Goal: Navigation & Orientation: Find specific page/section

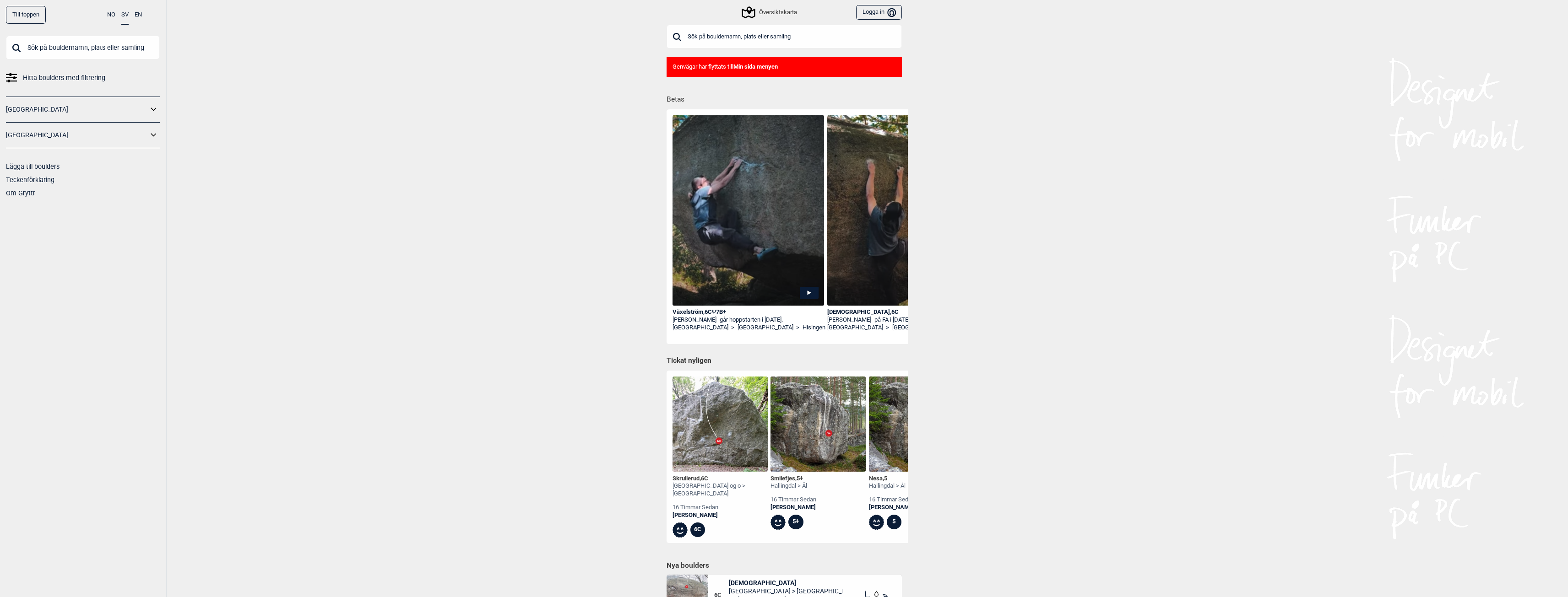
click at [785, 14] on div "Översiktskarta" at bounding box center [769, 12] width 54 height 11
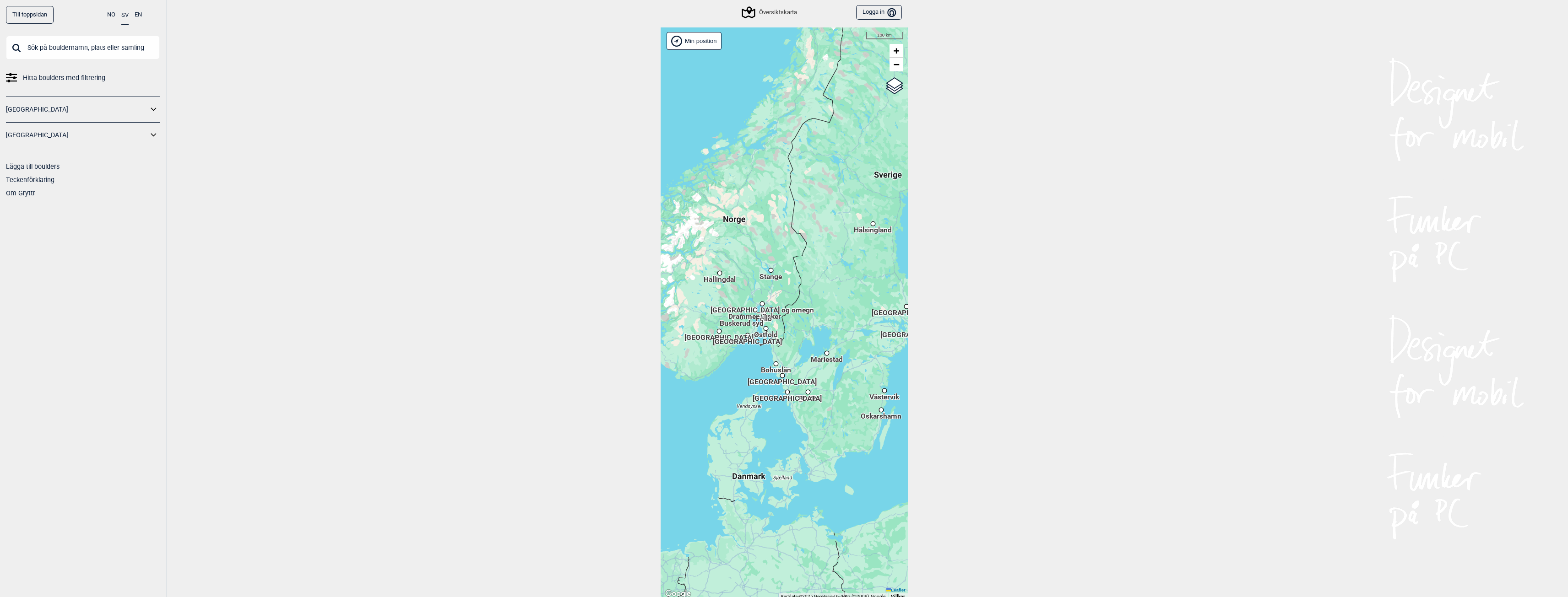
click at [787, 395] on span "[GEOGRAPHIC_DATA]" at bounding box center [787, 394] width 69 height 2
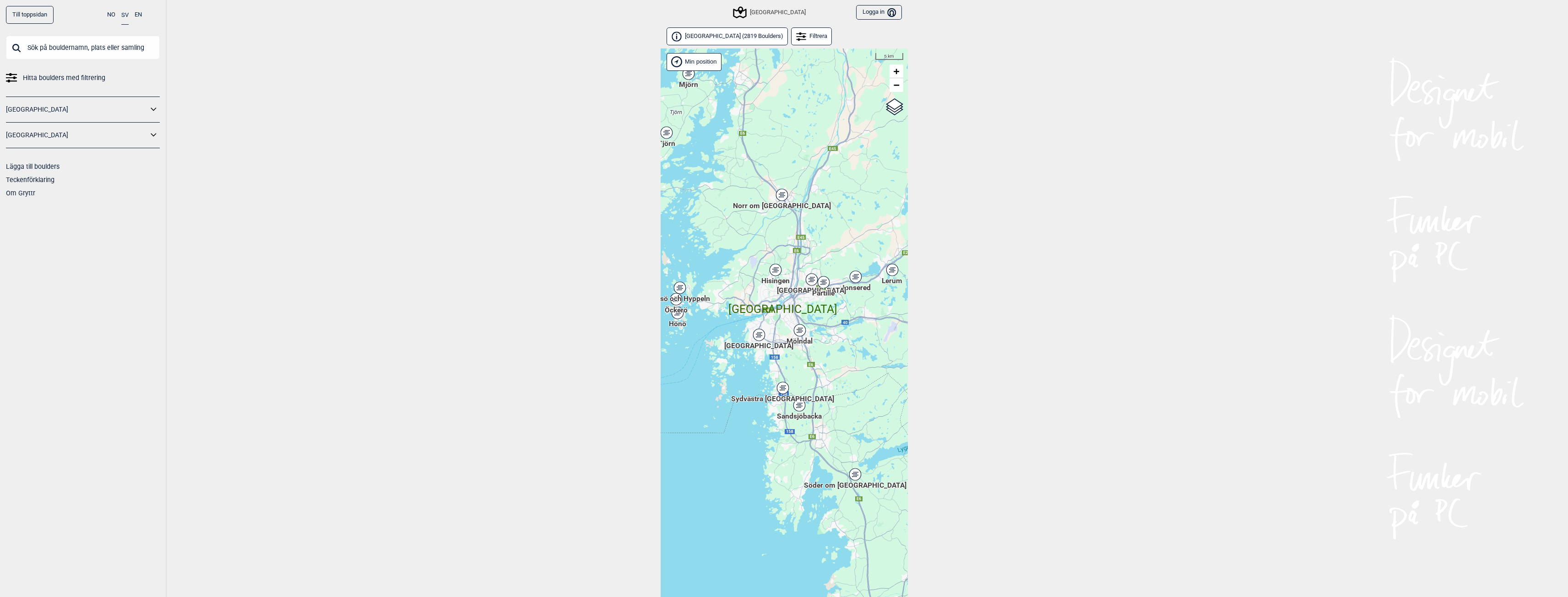
click at [778, 274] on icon at bounding box center [775, 270] width 11 height 12
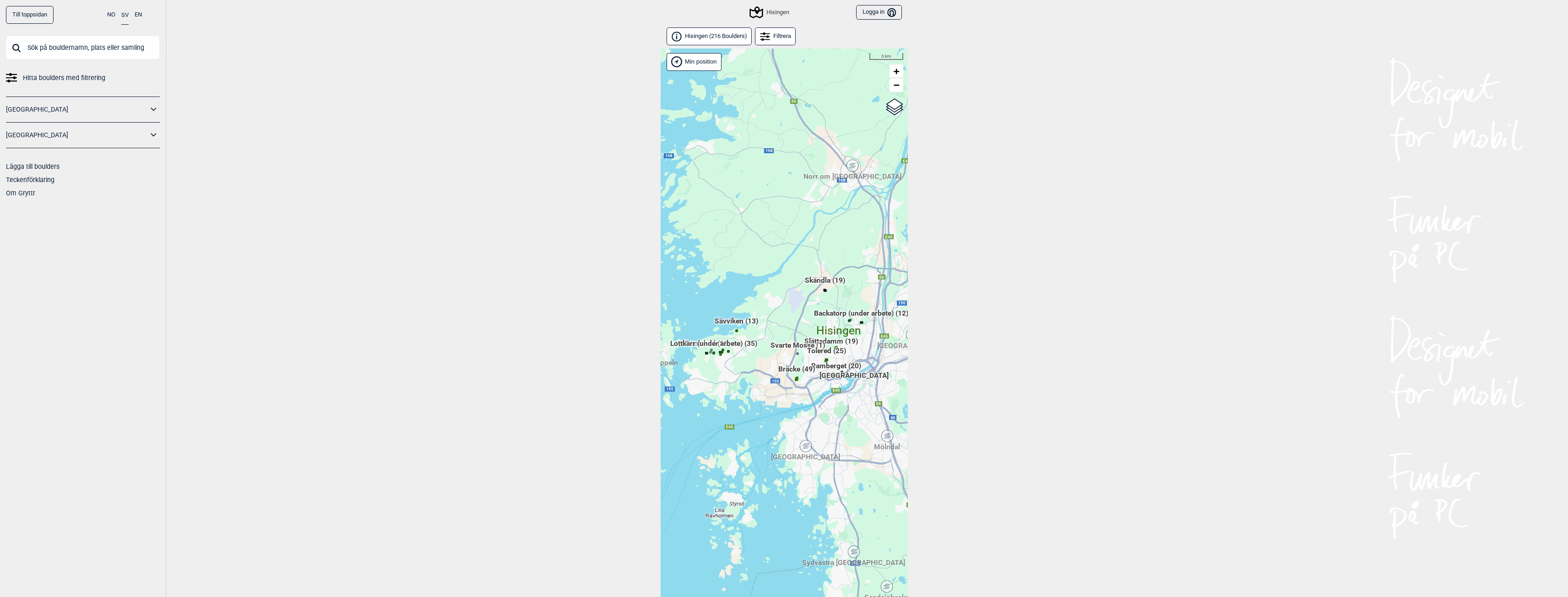
click at [826, 281] on span "Skändla (19)" at bounding box center [824, 283] width 40 height 17
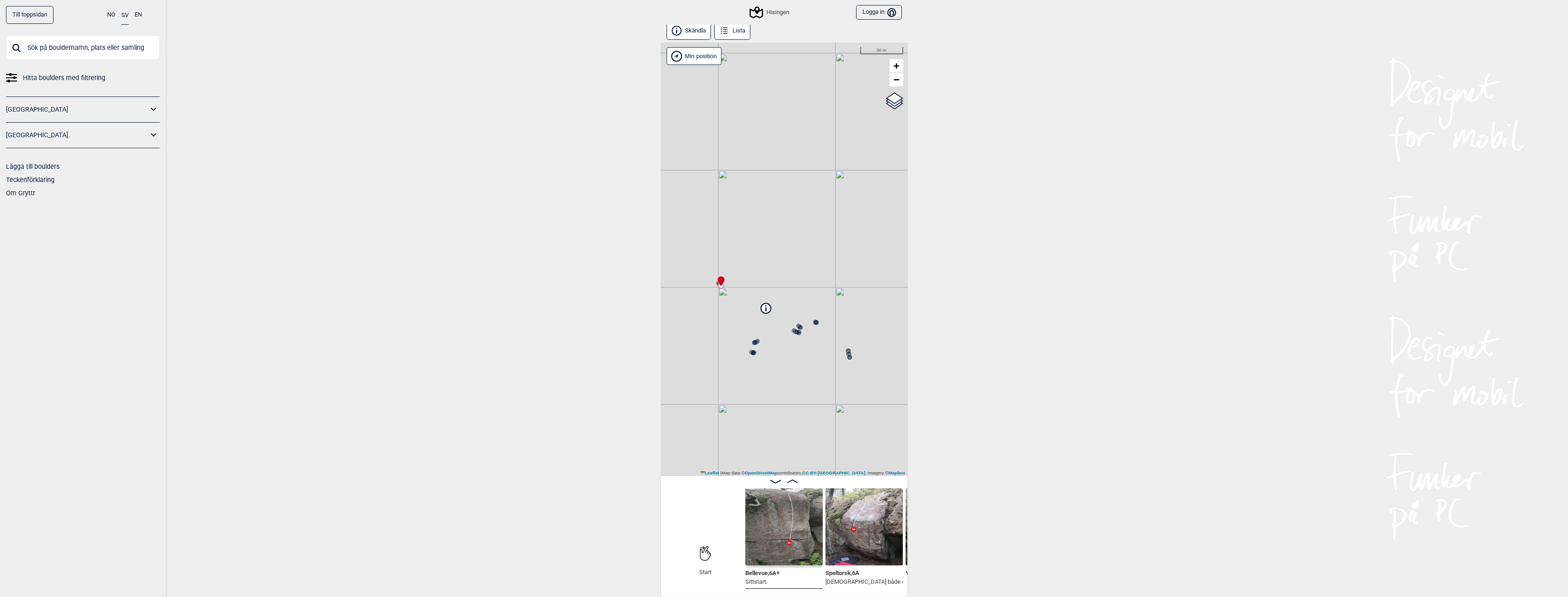
scroll to position [5, 0]
click at [767, 306] on icon at bounding box center [765, 305] width 10 height 10
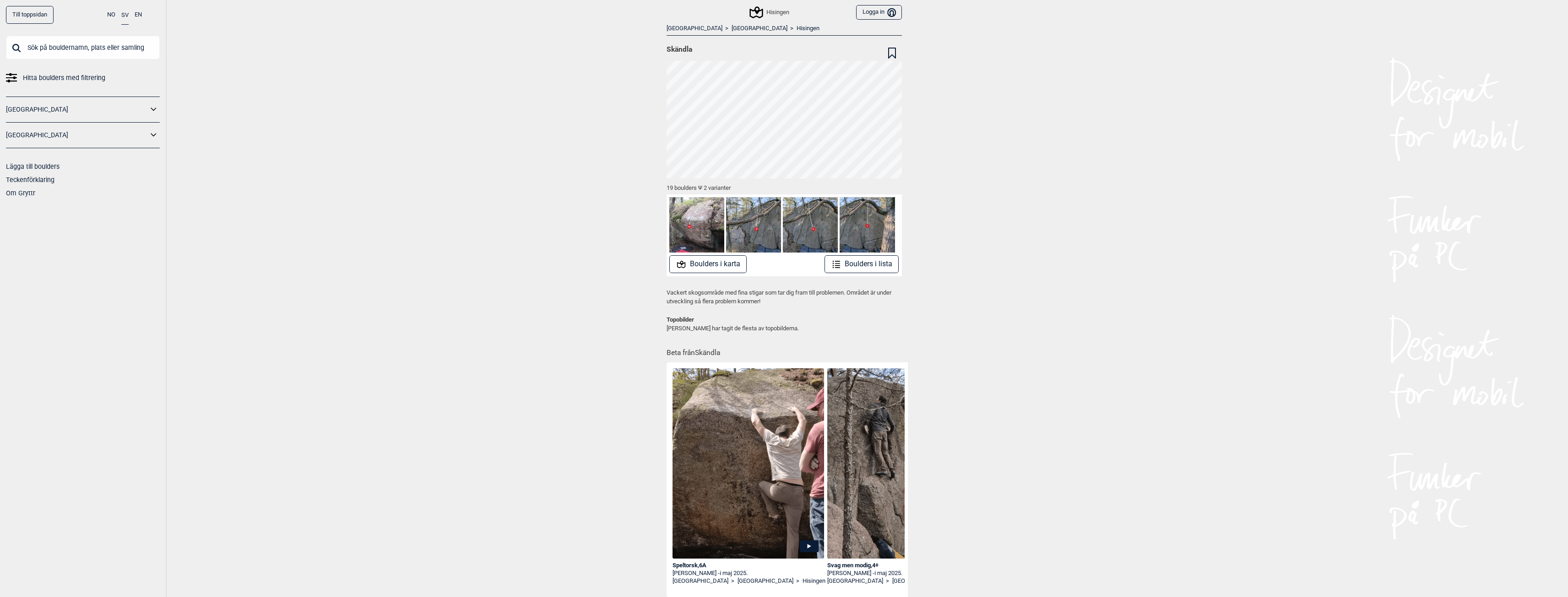
click at [709, 262] on button "Boulders i karta" at bounding box center [708, 265] width 78 height 18
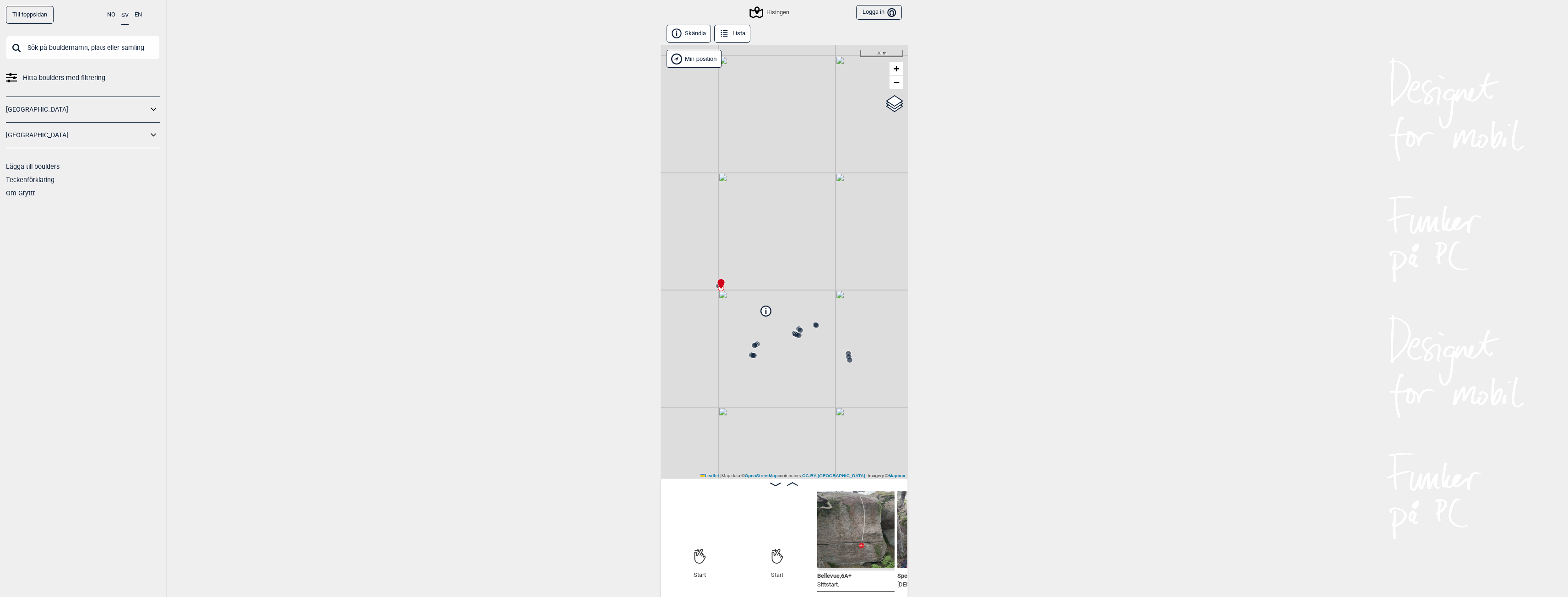
scroll to position [0, 72]
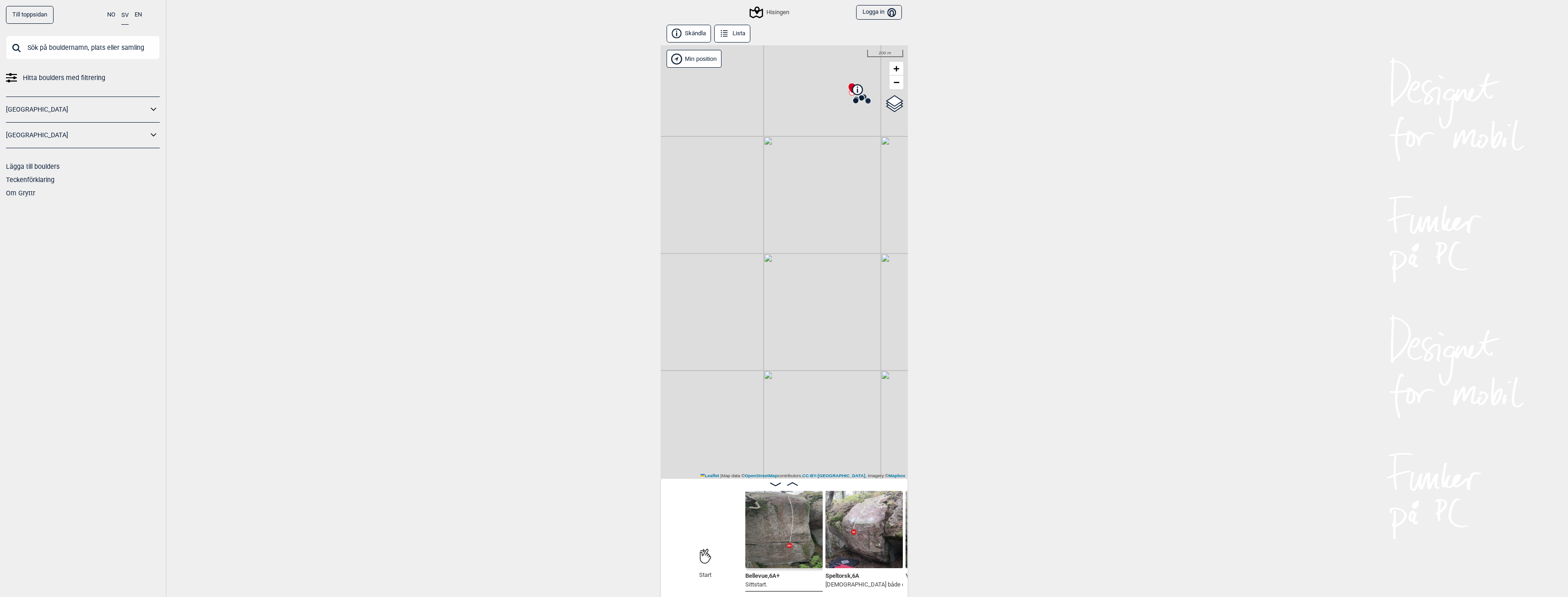
drag, startPoint x: 809, startPoint y: 262, endPoint x: 860, endPoint y: 185, distance: 92.4
click at [860, 185] on div "Hisingen Min position 200 m + − OpenStreetMap Google satellite Leaflet | Map da…" at bounding box center [784, 262] width 247 height 433
drag, startPoint x: 819, startPoint y: 125, endPoint x: 798, endPoint y: 388, distance: 263.8
click at [796, 390] on div "Hisingen Min position 50 m + − OpenStreetMap Google satellite Leaflet | Map dat…" at bounding box center [784, 262] width 247 height 433
drag, startPoint x: 845, startPoint y: 256, endPoint x: 791, endPoint y: 317, distance: 81.5
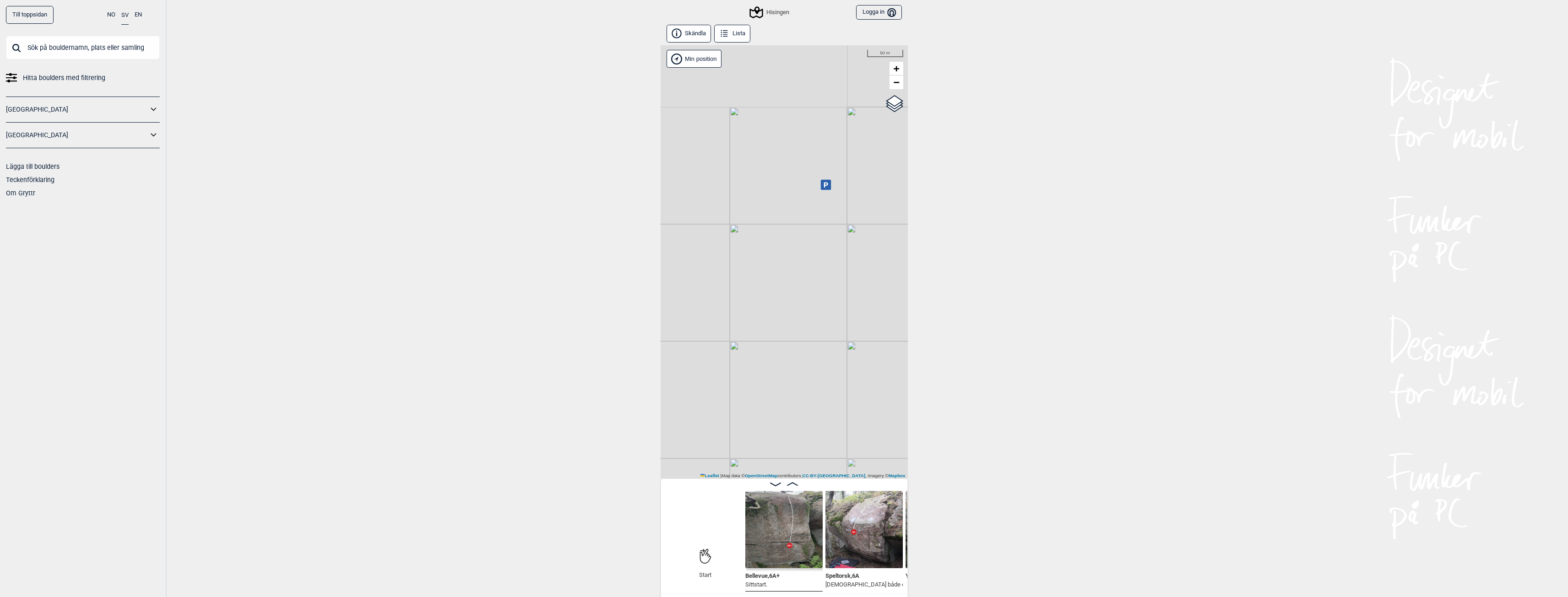
click at [792, 320] on div "Hisingen Min position 50 m + − OpenStreetMap Google satellite Leaflet | Map dat…" at bounding box center [784, 262] width 247 height 433
click at [830, 182] on icon at bounding box center [827, 179] width 11 height 11
click at [788, 339] on div "Hisingen Best Padel Det brukar finnas gott om parkeringar vid paddelhallen. Fin…" at bounding box center [784, 262] width 247 height 433
drag, startPoint x: 761, startPoint y: 409, endPoint x: 795, endPoint y: 355, distance: 63.8
click at [795, 355] on div "Hisingen Min position 30 m + − OpenStreetMap Google satellite Leaflet | Map dat…" at bounding box center [784, 262] width 247 height 433
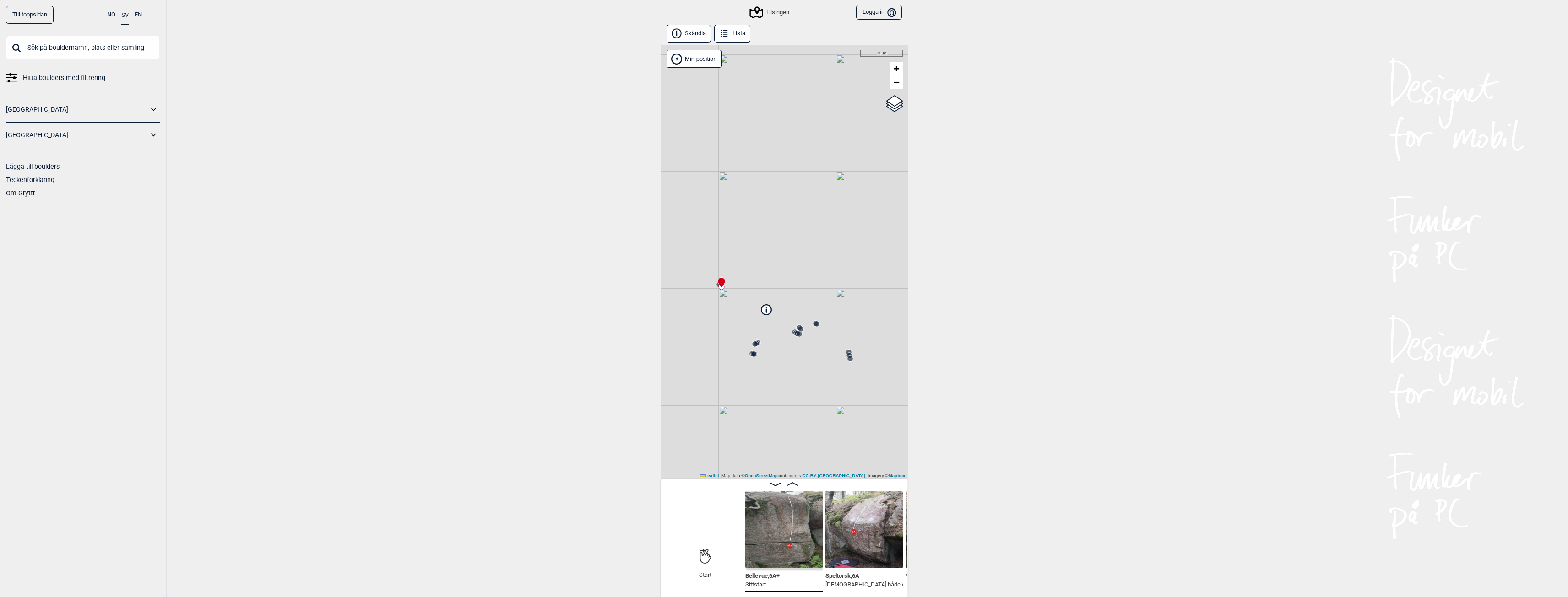
click at [815, 326] on circle at bounding box center [816, 323] width 5 height 5
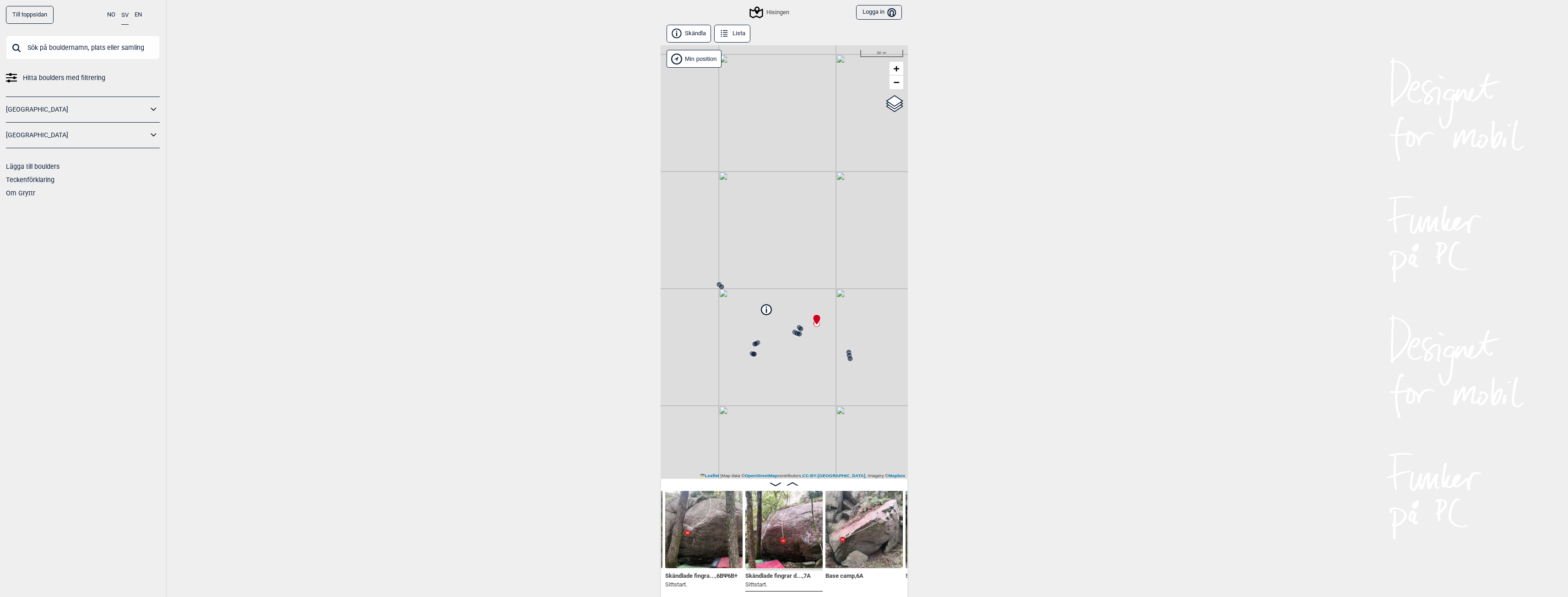
click at [847, 352] on icon at bounding box center [849, 356] width 8 height 8
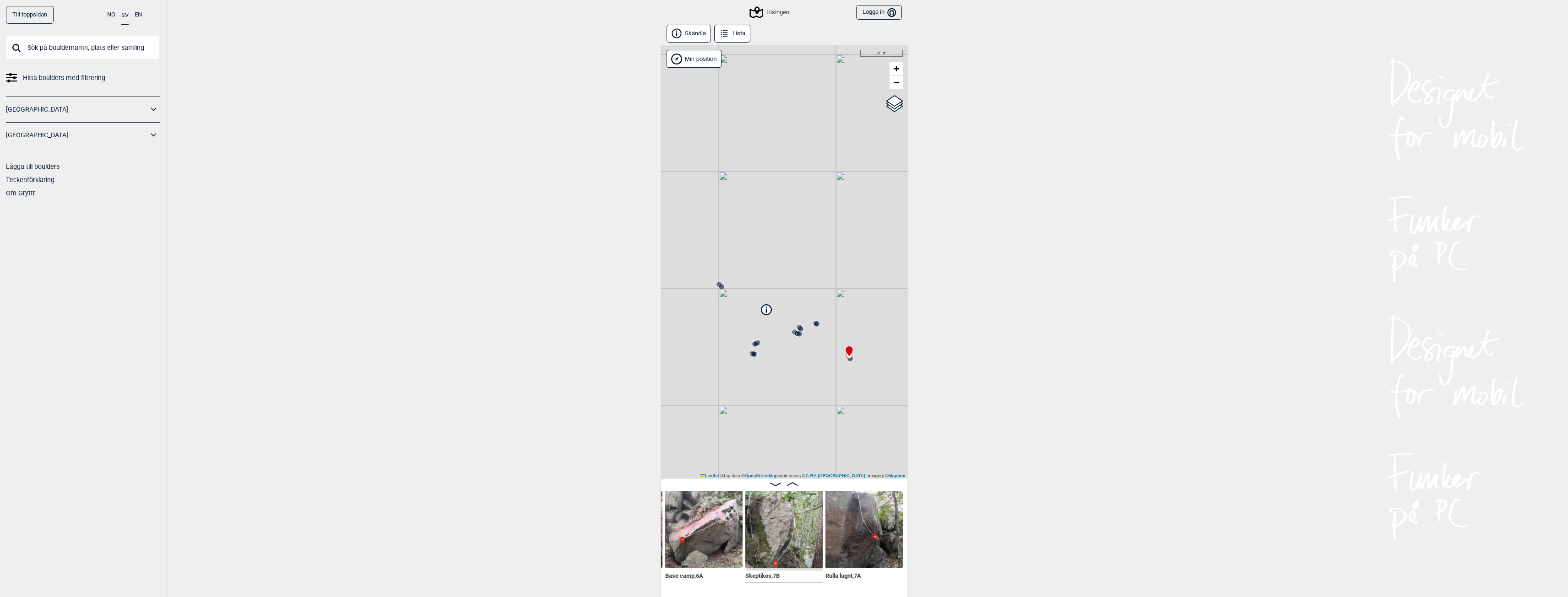
click at [850, 361] on circle at bounding box center [850, 358] width 5 height 5
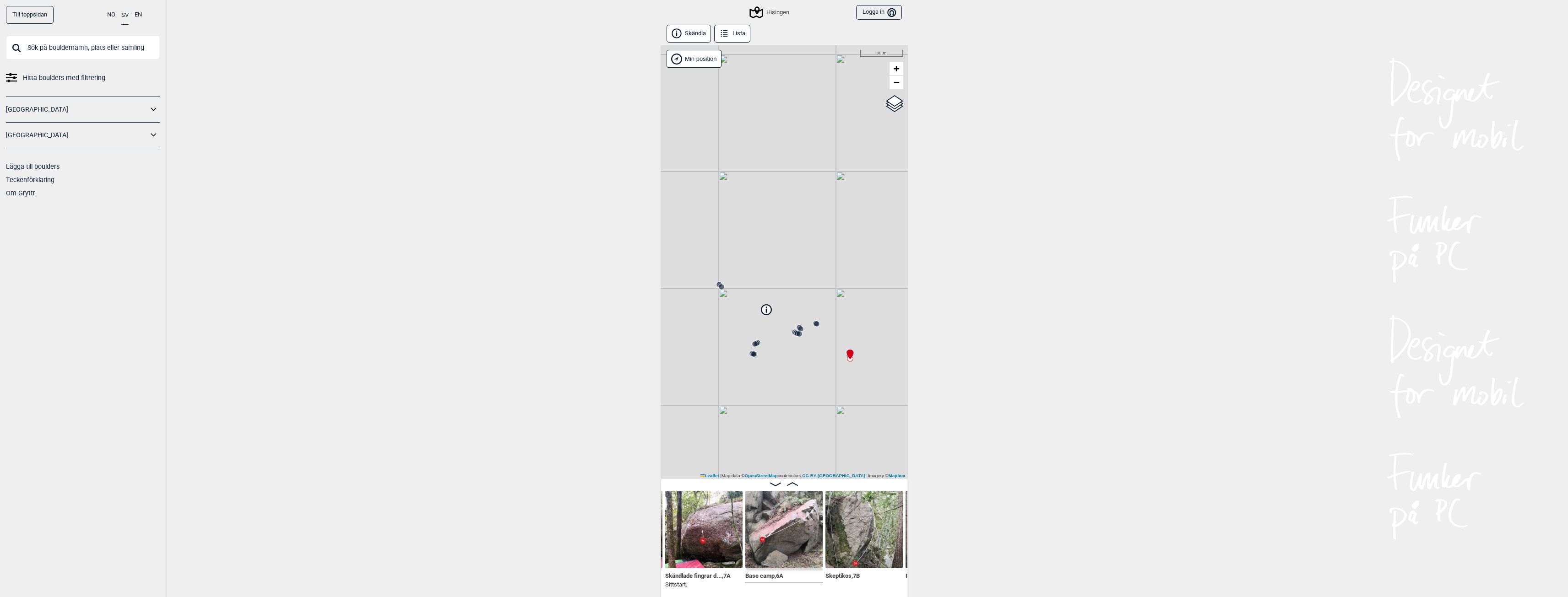
click at [719, 286] on circle at bounding box center [721, 286] width 5 height 5
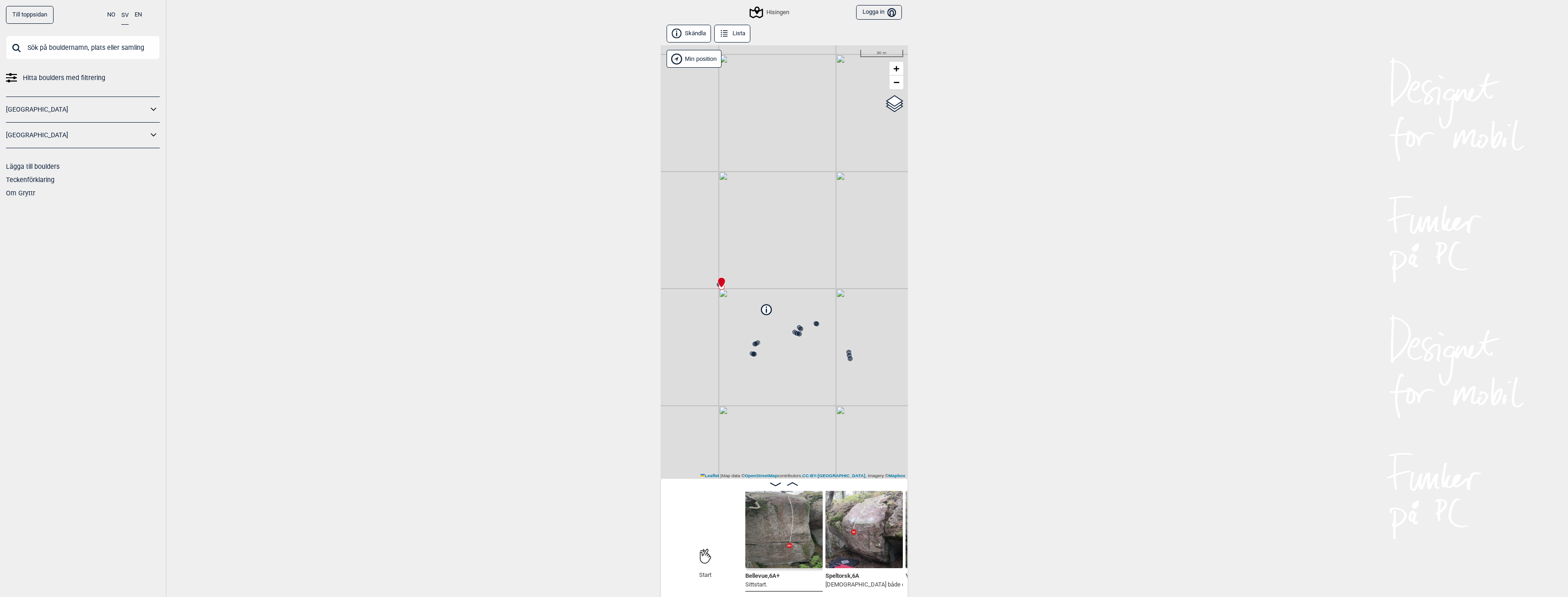
click at [818, 325] on circle at bounding box center [816, 323] width 5 height 5
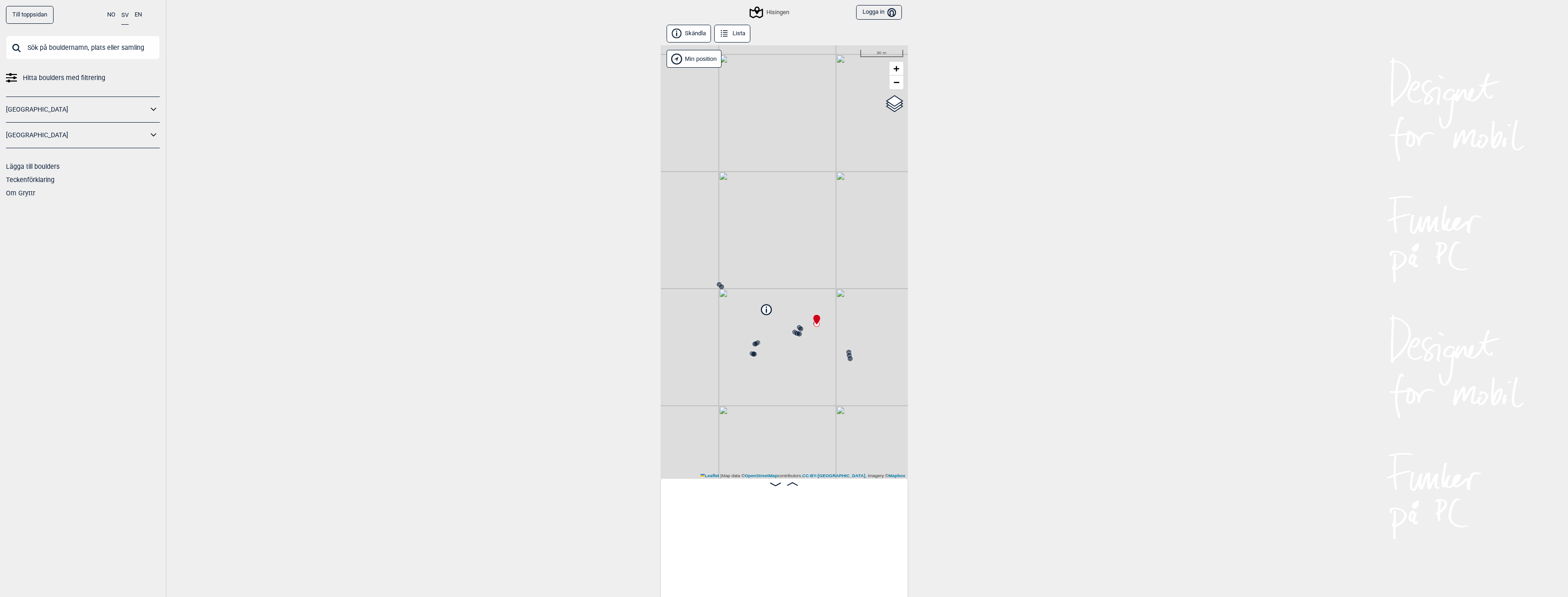
scroll to position [0, 1247]
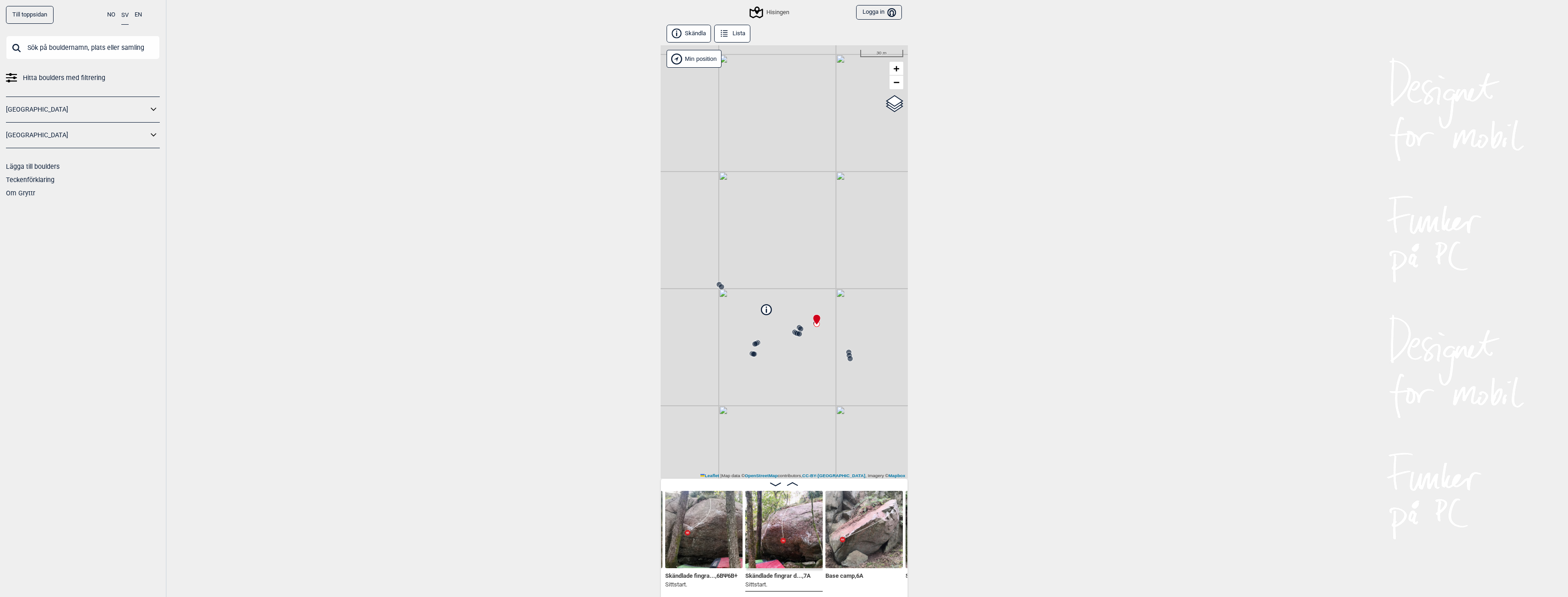
drag, startPoint x: 489, startPoint y: 123, endPoint x: 495, endPoint y: 91, distance: 32.6
click at [488, 121] on div "Till toppsidan NO SV EN Hitta boulders med filtrering [GEOGRAPHIC_DATA] [GEOGRA…" at bounding box center [784, 298] width 1568 height 597
drag, startPoint x: 771, startPoint y: 121, endPoint x: 763, endPoint y: 223, distance: 102.3
click at [763, 223] on div "Hisingen Min position 100 m + − OpenStreetMap Google satellite Leaflet | Map da…" at bounding box center [784, 262] width 247 height 433
drag, startPoint x: 845, startPoint y: 201, endPoint x: 862, endPoint y: 238, distance: 40.7
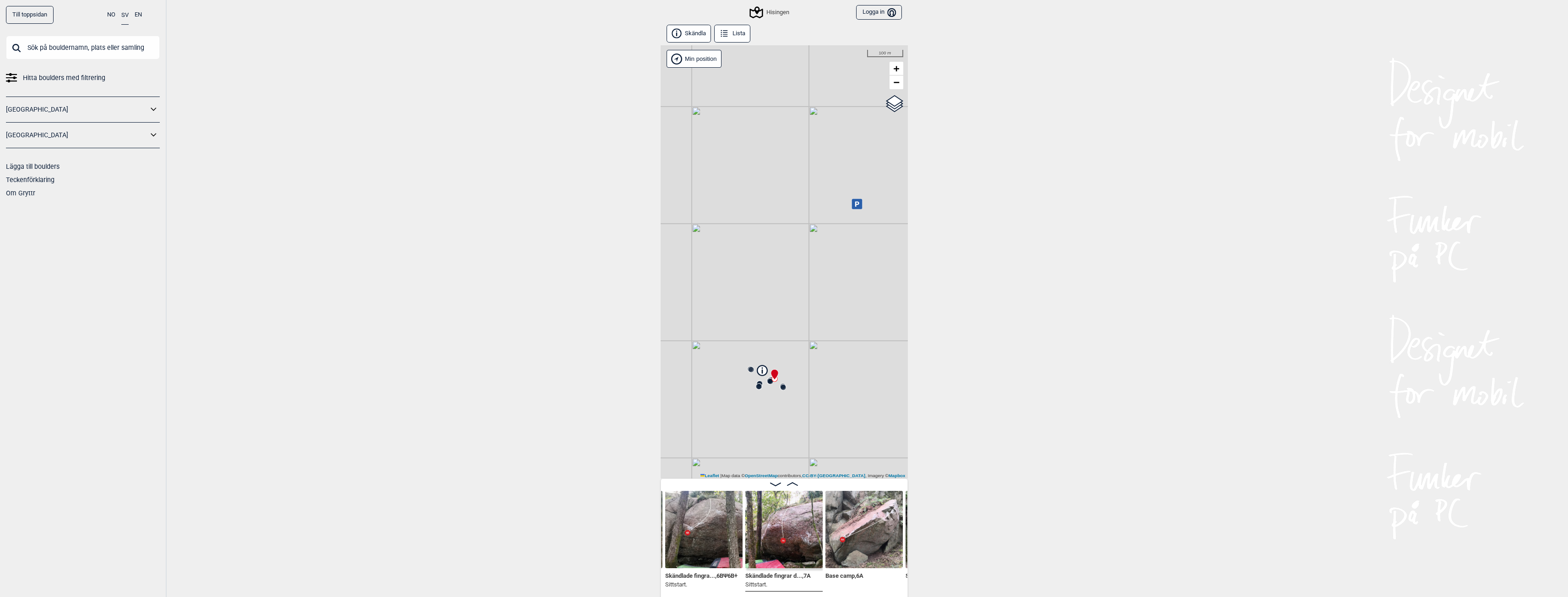
click at [862, 238] on div "Hisingen Min position 100 m + − OpenStreetMap Google satellite Leaflet | Map da…" at bounding box center [784, 262] width 247 height 433
